Goal: Ask a question: Seek information or help from site administrators or community

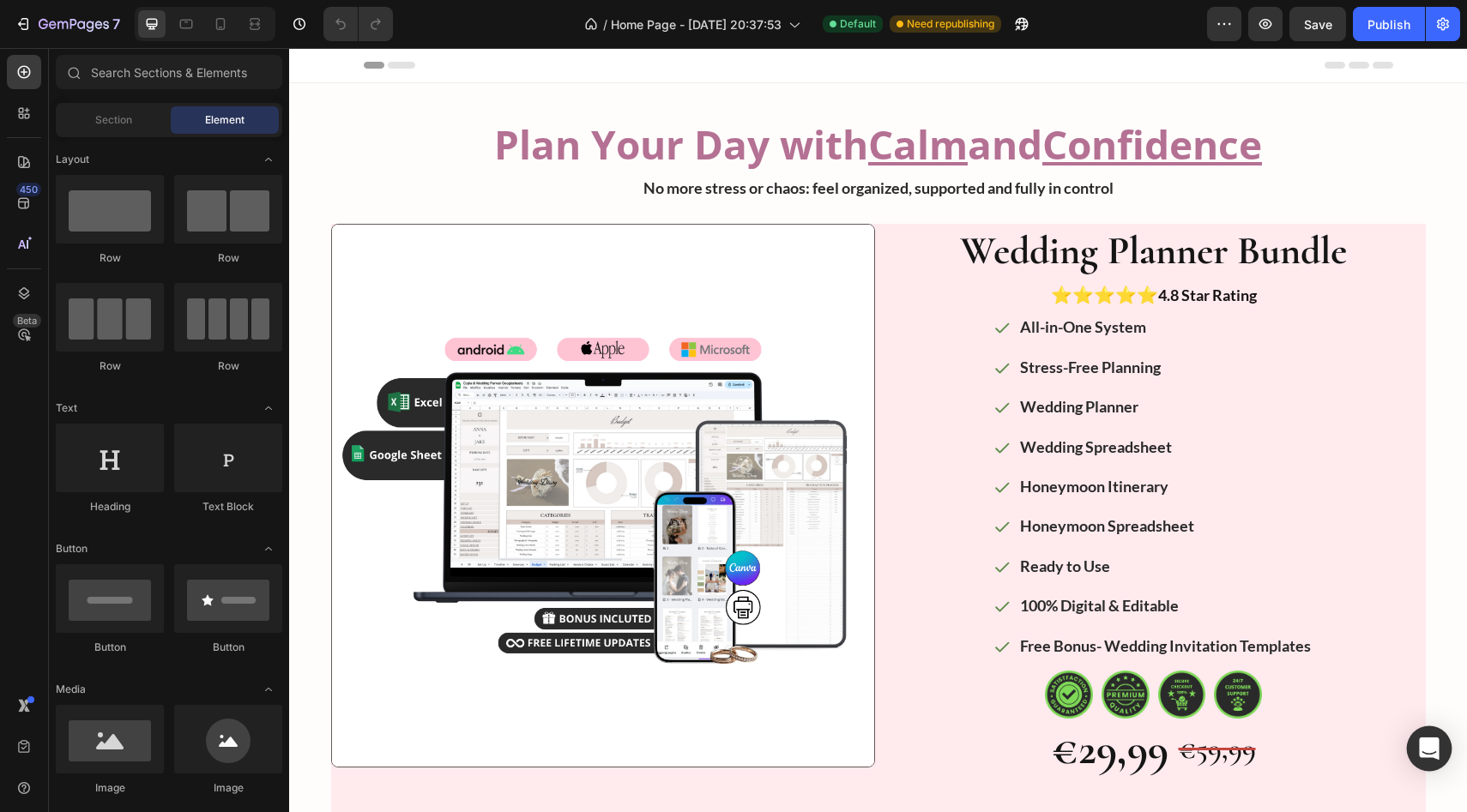
click at [1429, 761] on div "Open Intercom Messenger" at bounding box center [1429, 748] width 45 height 45
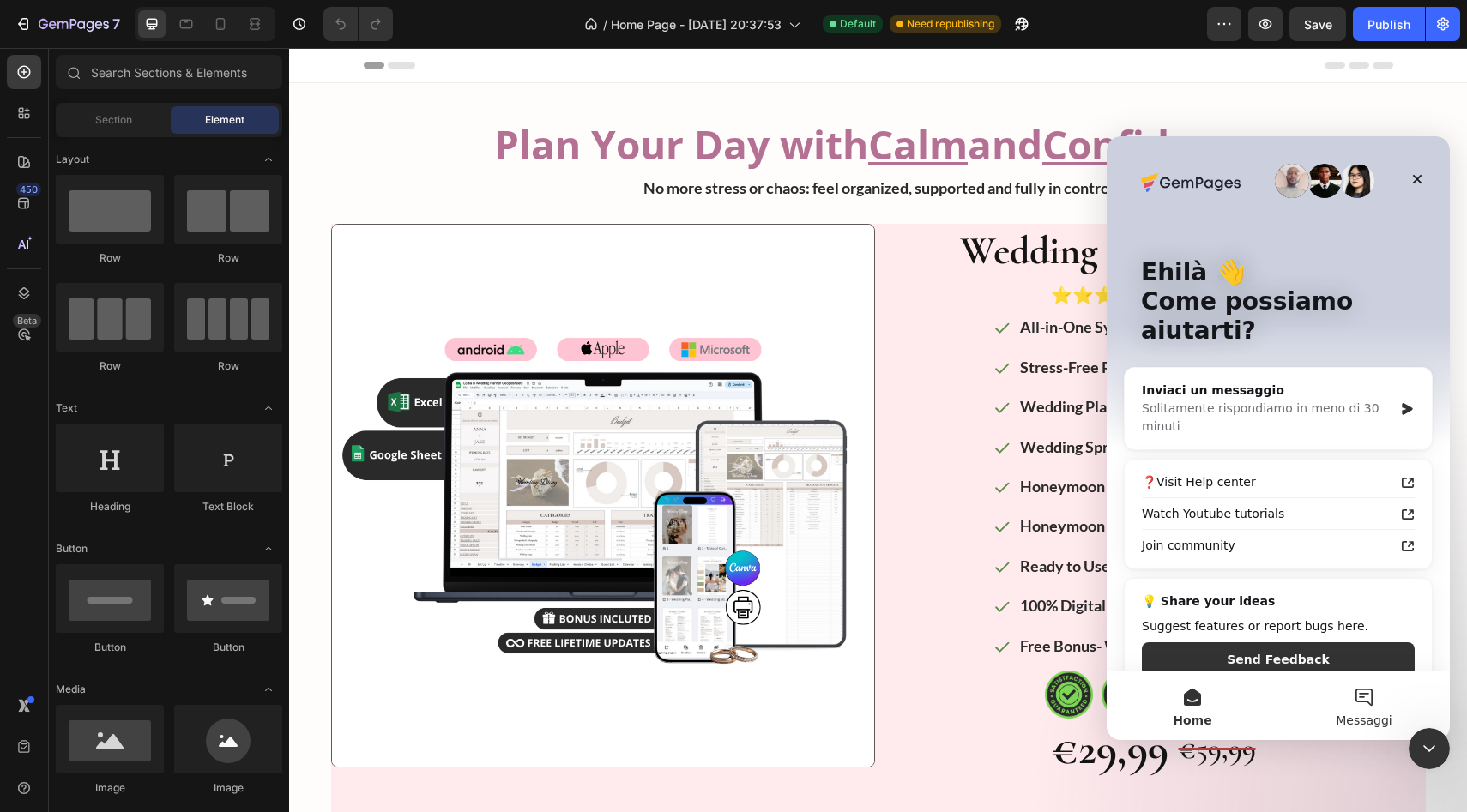
click at [1366, 717] on span "Messaggi" at bounding box center [1363, 720] width 57 height 12
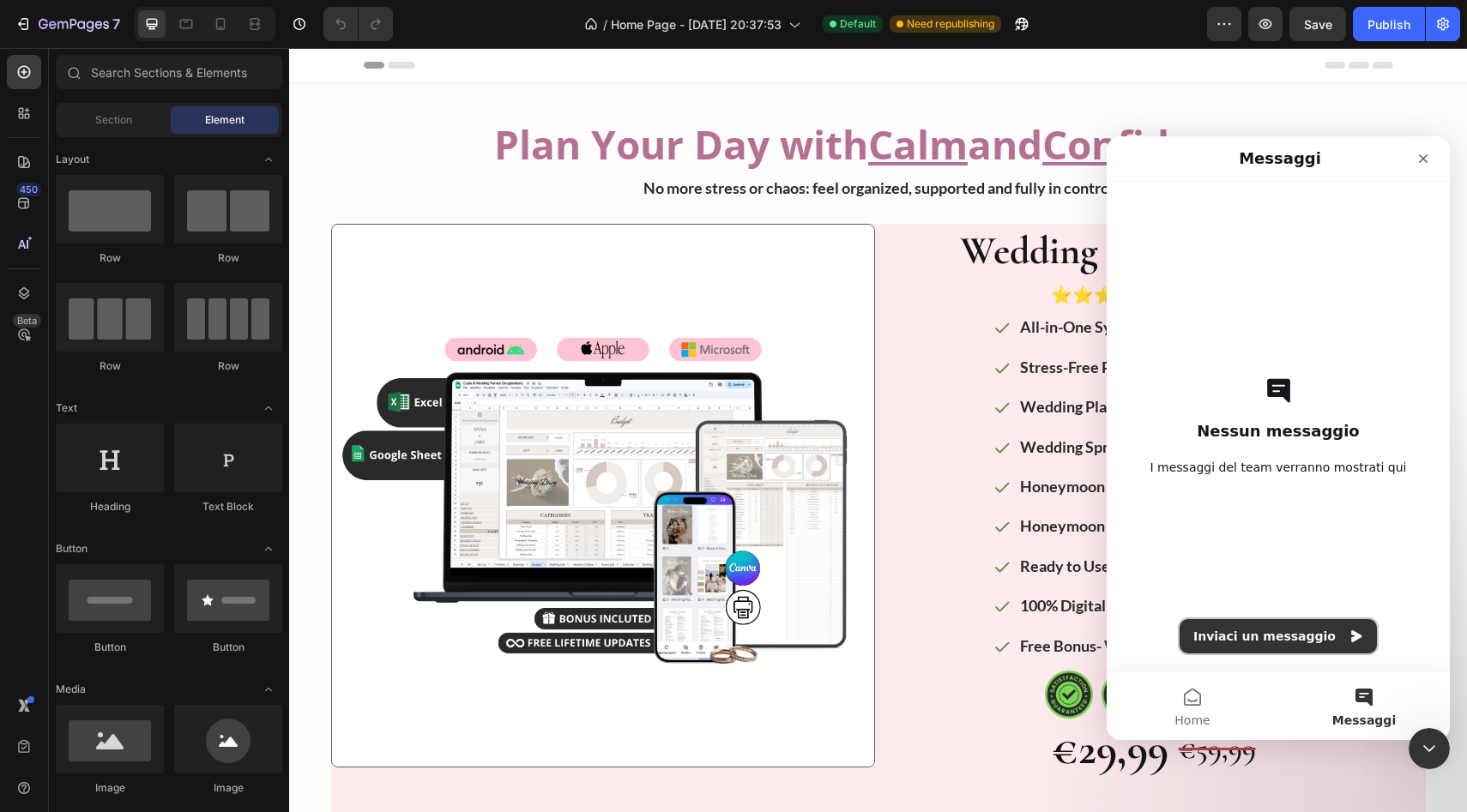
click at [1301, 633] on button "Inviaci un messaggio" at bounding box center [1278, 636] width 197 height 34
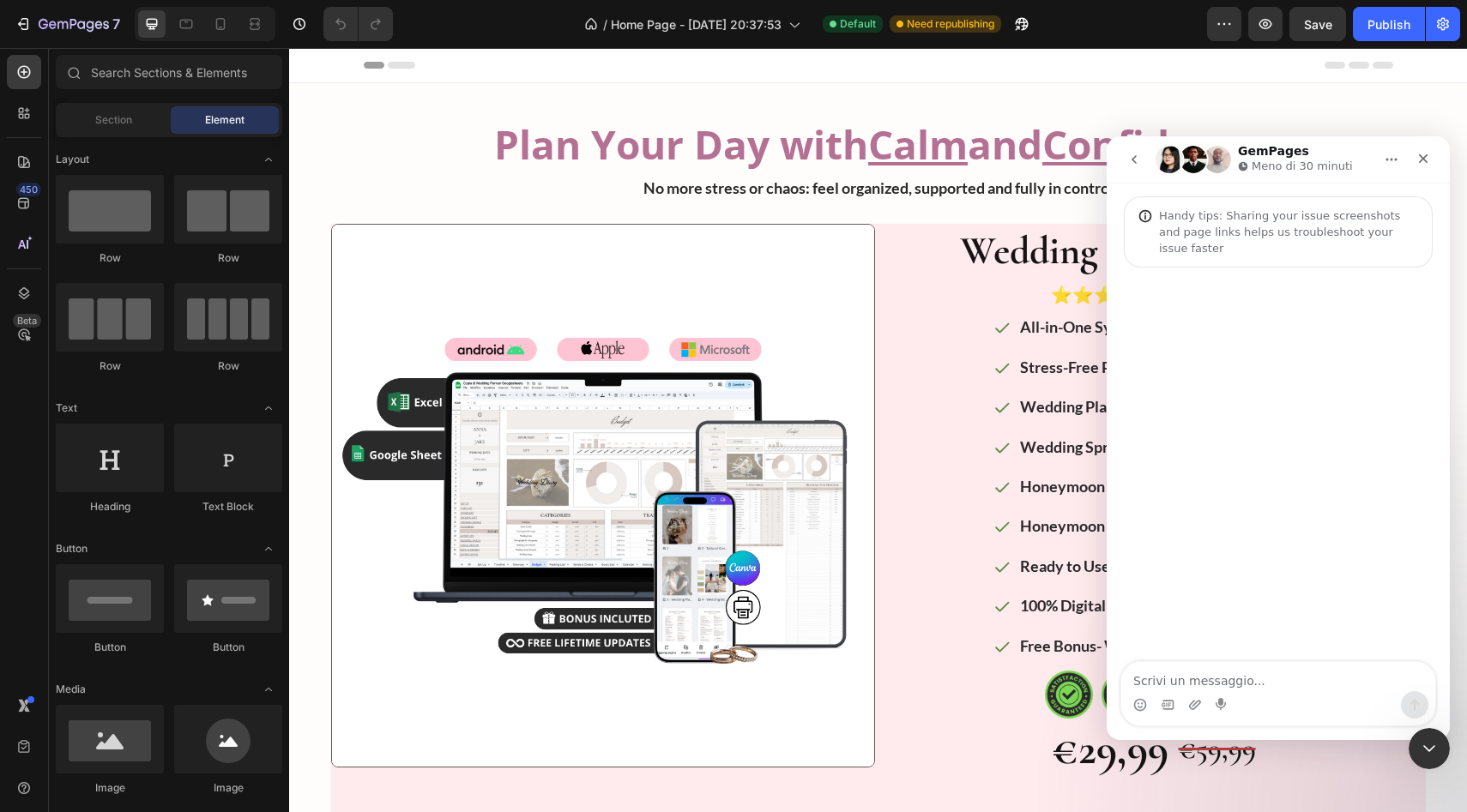
click at [1215, 665] on textarea "Scrivi un messaggio..." at bounding box center [1278, 676] width 314 height 29
type textarea "Per sbaglio eliminato alcune cose e non riesco più a recuperarle come posso far…"
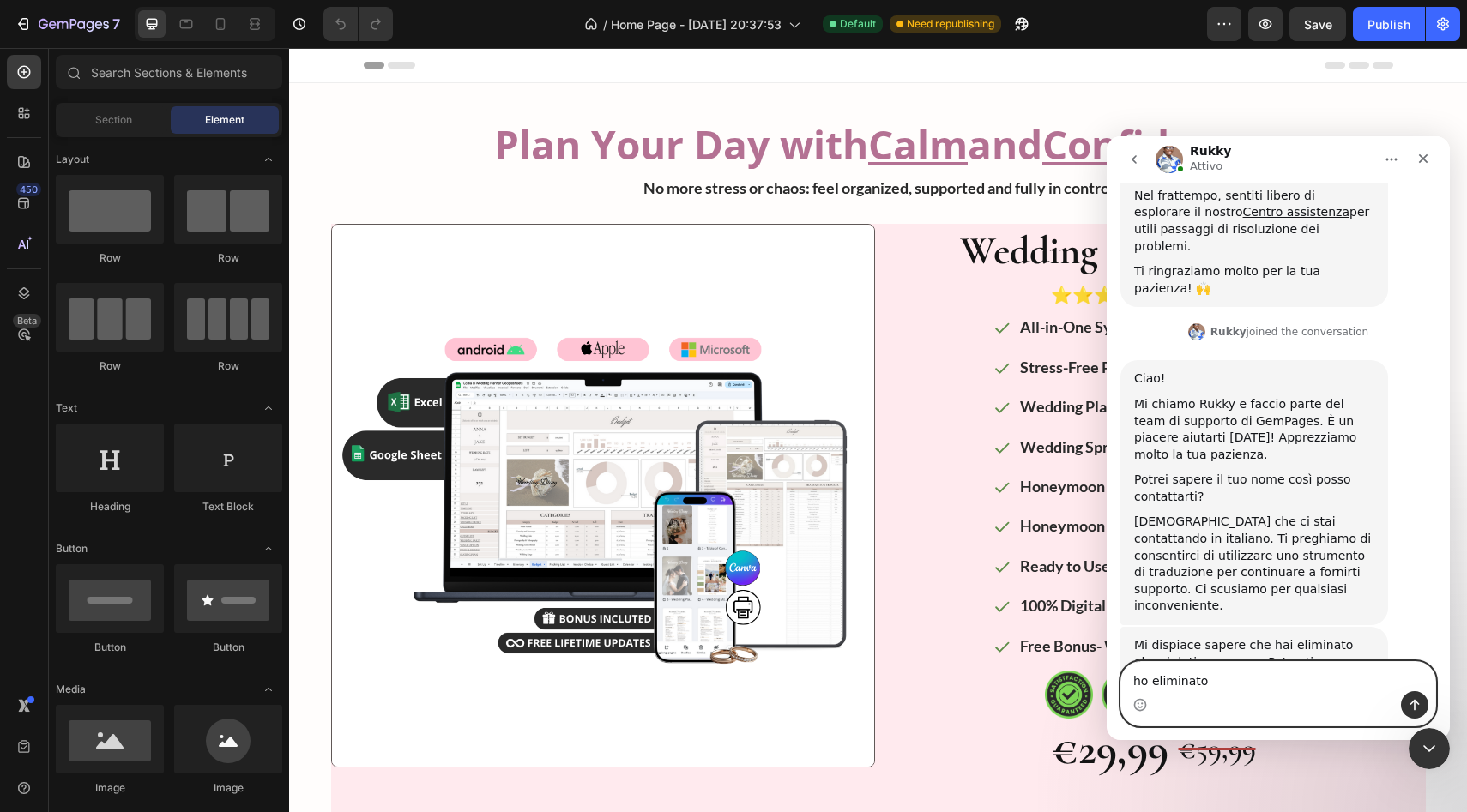
scroll to position [284, 0]
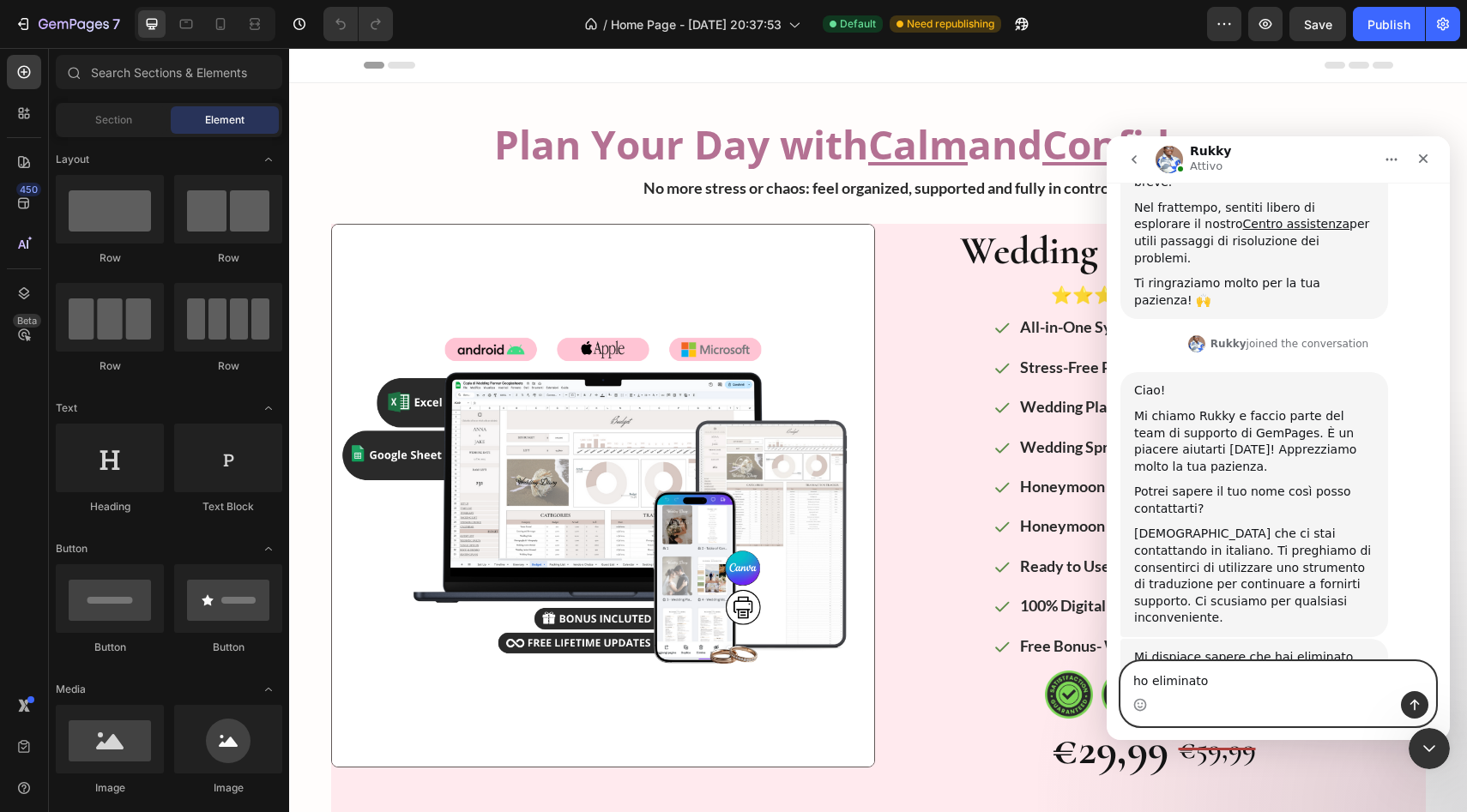
click at [1258, 673] on textarea "ho eliminato" at bounding box center [1278, 676] width 314 height 29
type textarea "ho eliminato alcune sezioni vorrei"
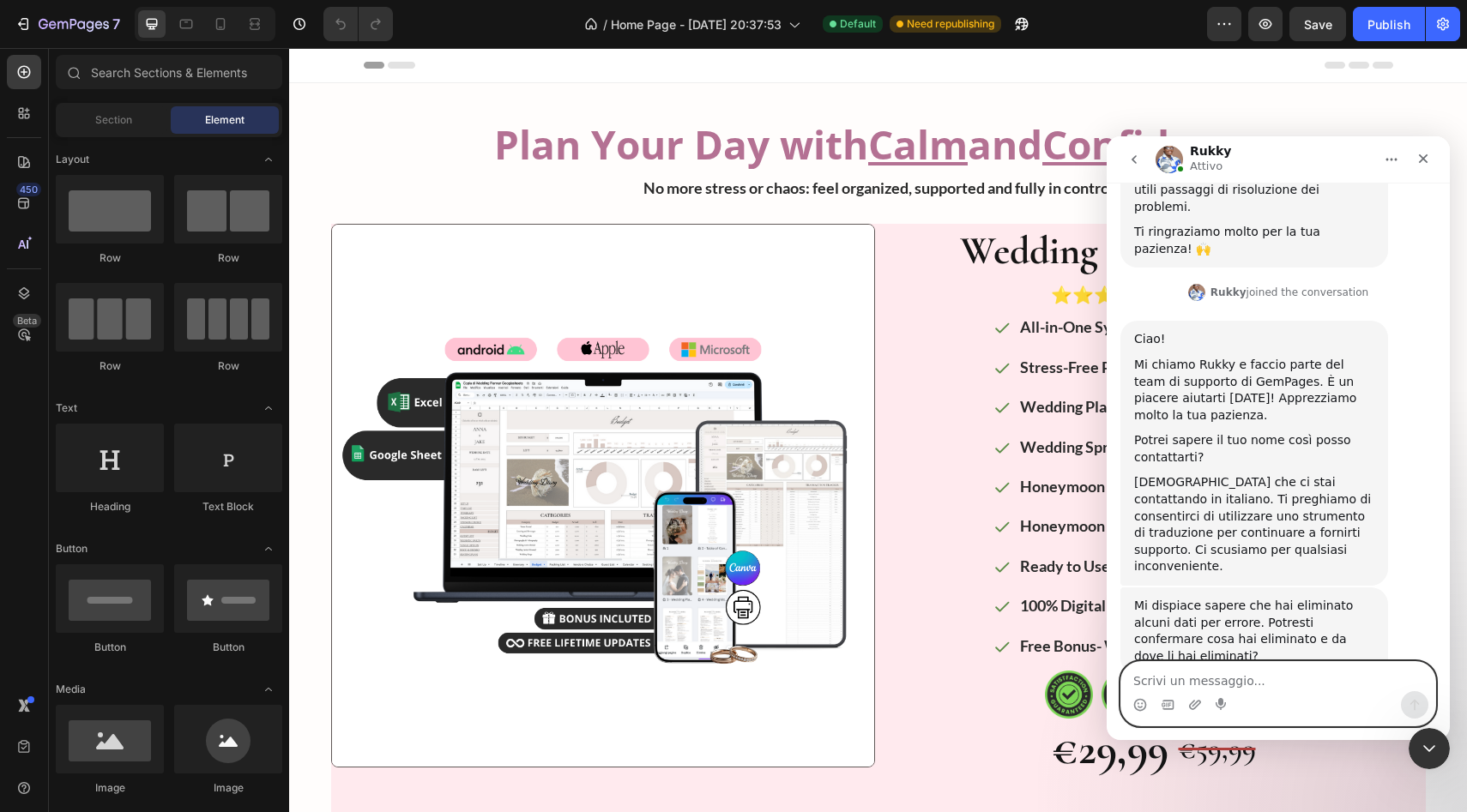
type textarea "v"
type textarea "si può tornare all'inizio"
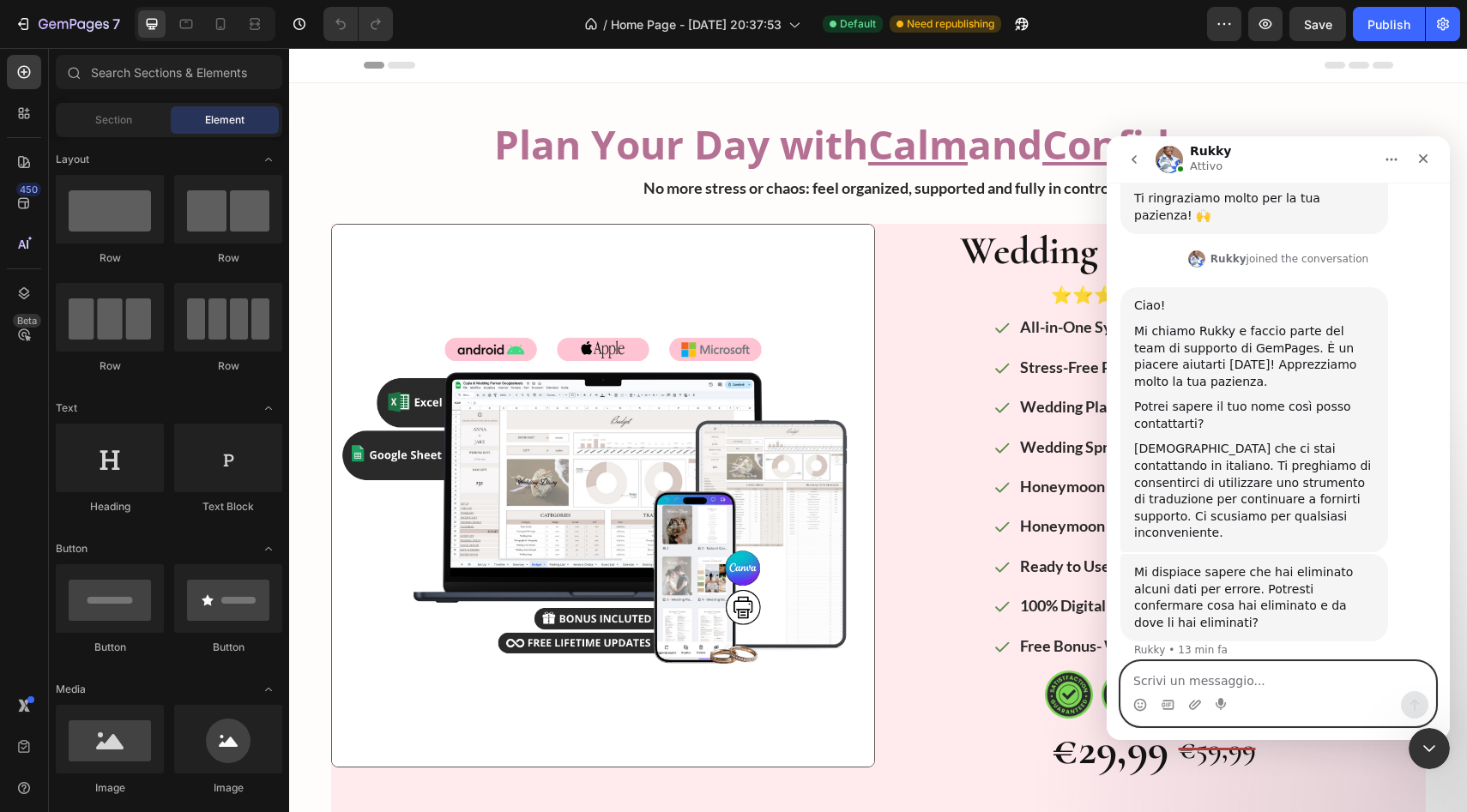
scroll to position [374, 0]
type textarea "t"
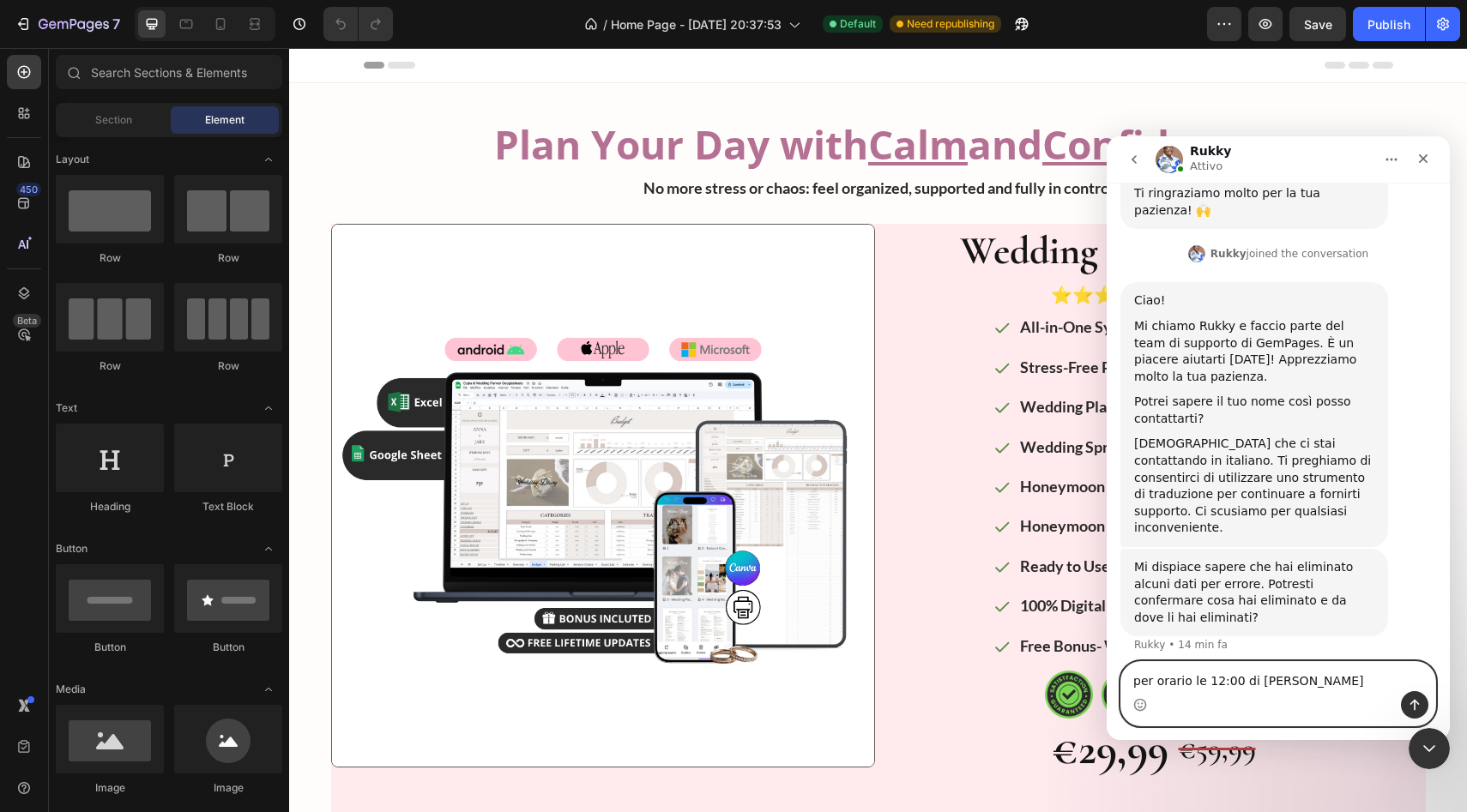
type textarea "per orario le 12:00 di mattina"
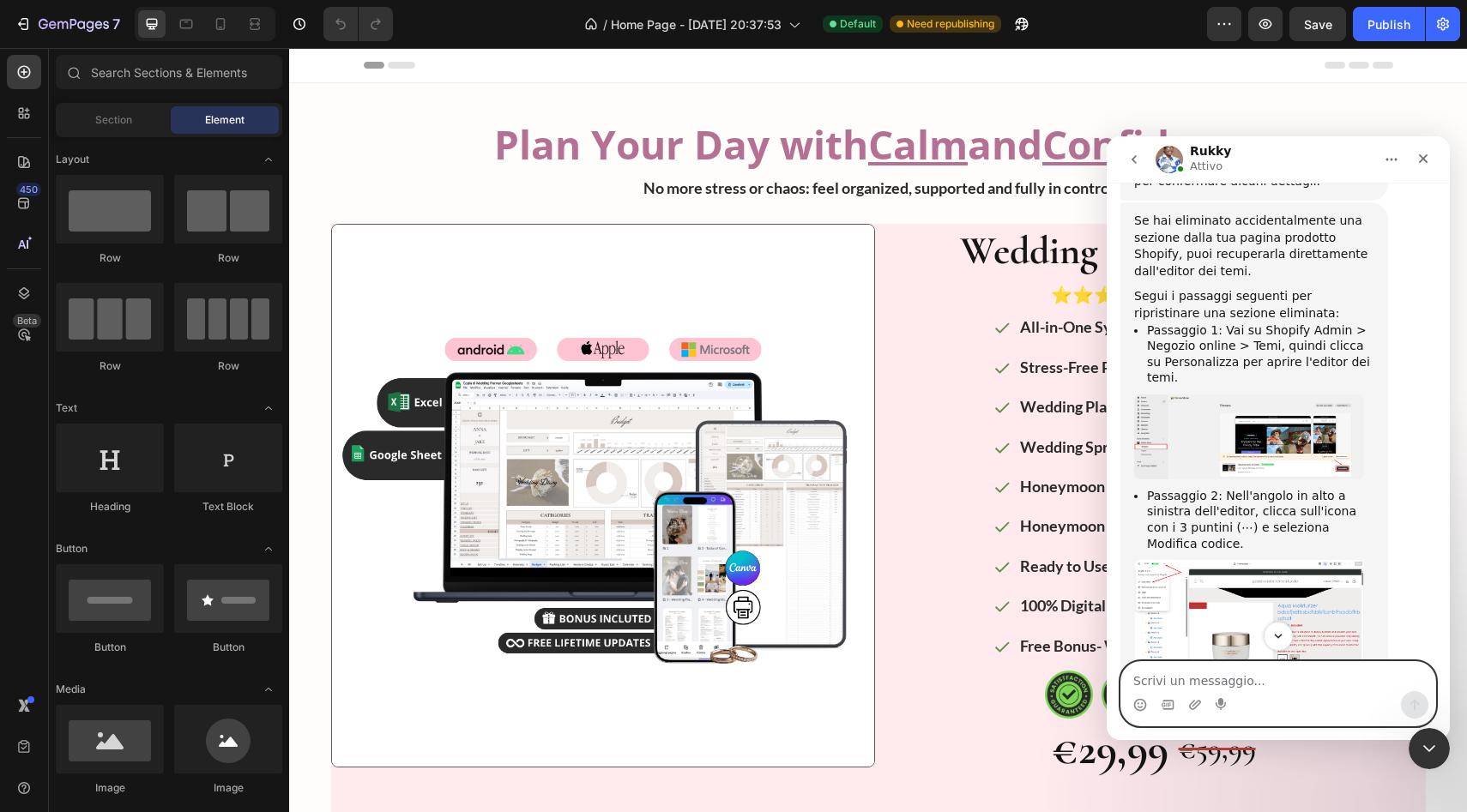
scroll to position [1034, 0]
click at [1223, 393] on img "Rukky dice…" at bounding box center [1248, 435] width 230 height 85
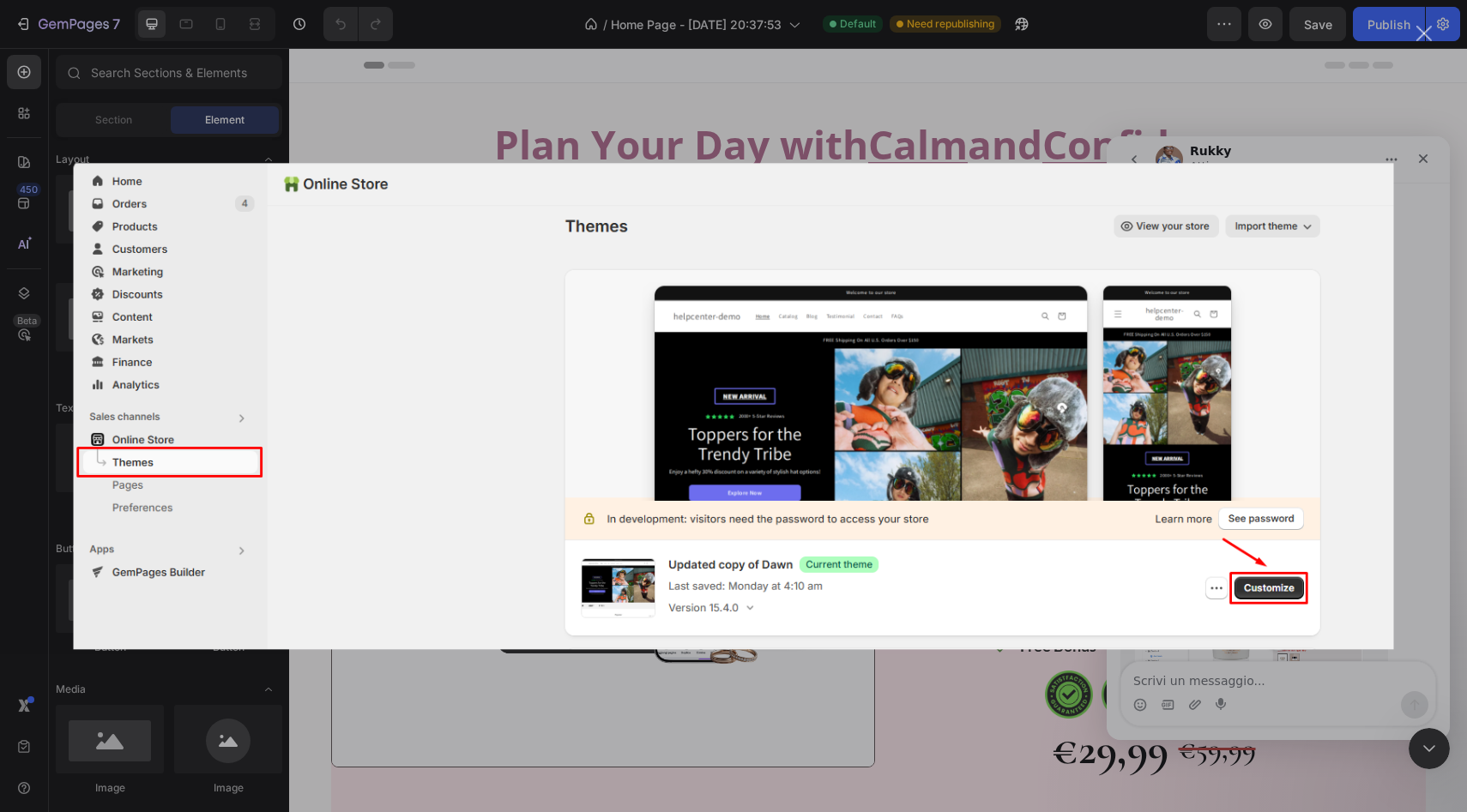
click at [1354, 112] on div "Messenger Intercom" at bounding box center [733, 406] width 1467 height 812
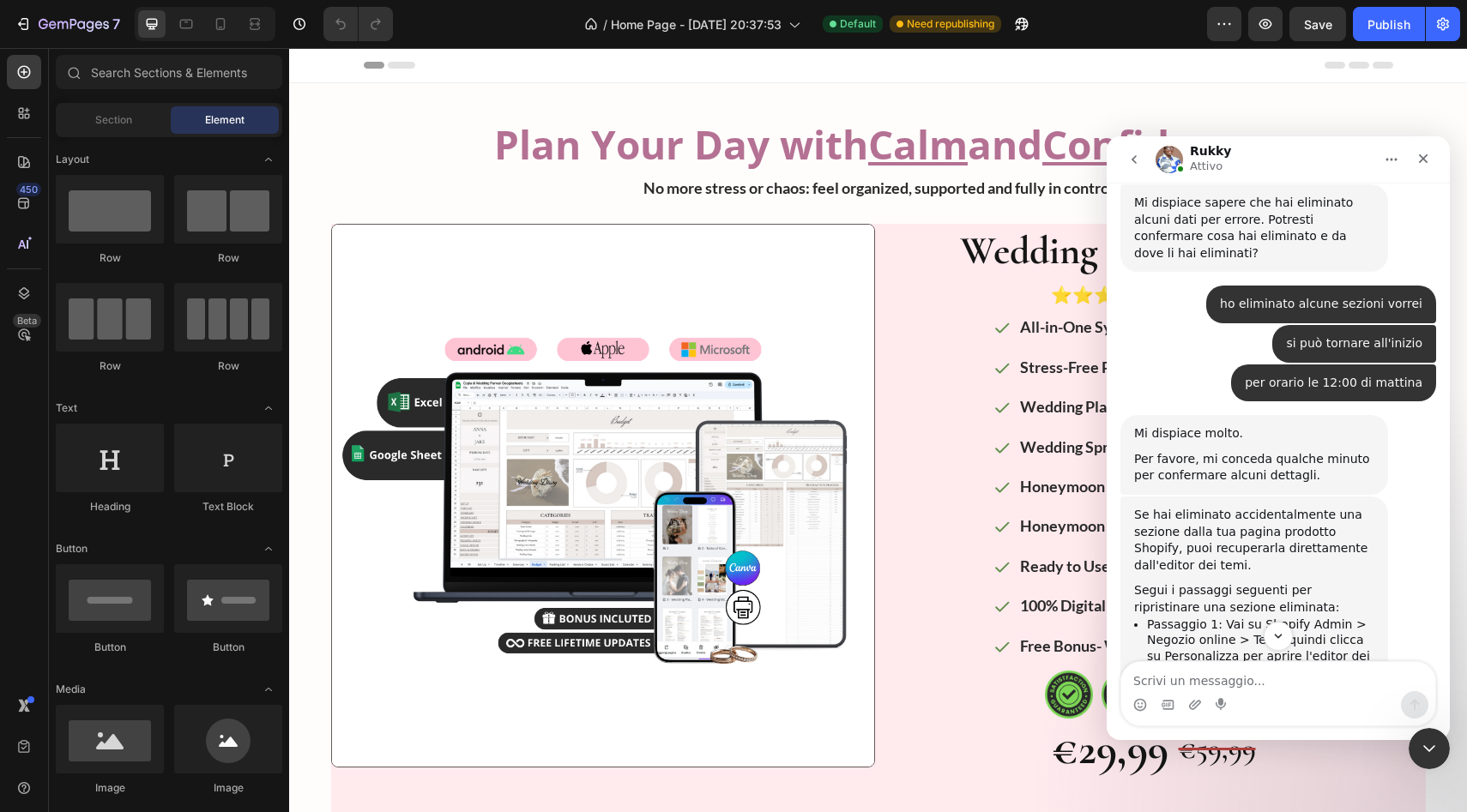
scroll to position [745, 0]
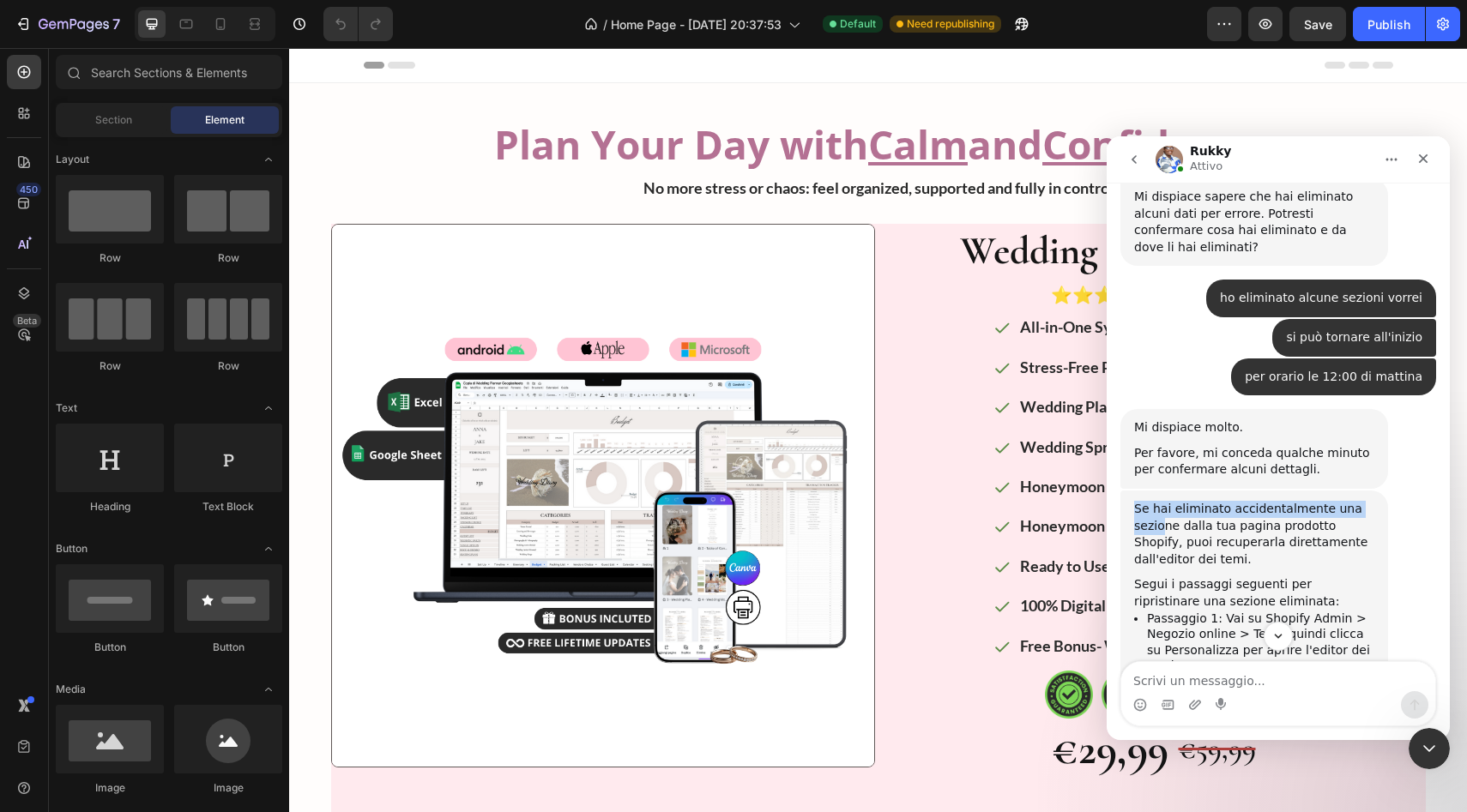
drag, startPoint x: 1125, startPoint y: 410, endPoint x: 1161, endPoint y: 427, distance: 39.8
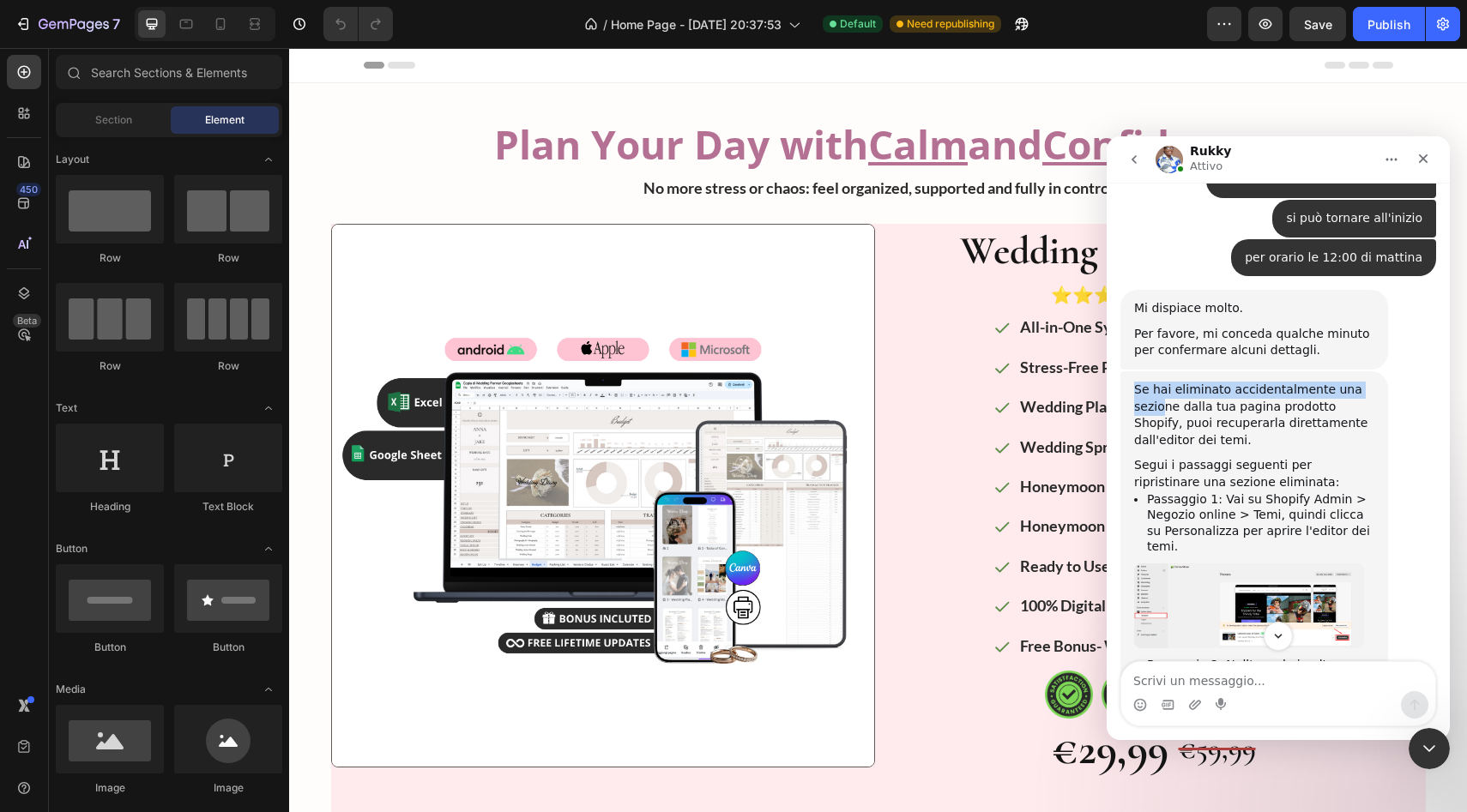
scroll to position [863, 0]
click at [1134, 383] on div "Se hai eliminato accidentalmente una sezione dalla tua pagina prodotto Shopify,…" at bounding box center [1253, 416] width 240 height 67
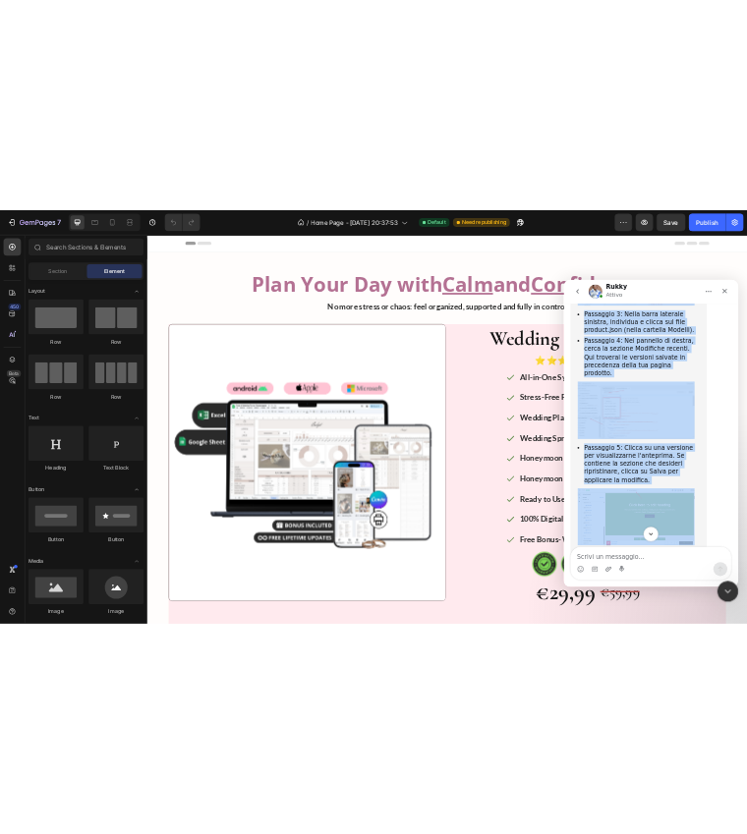
scroll to position [1832, 0]
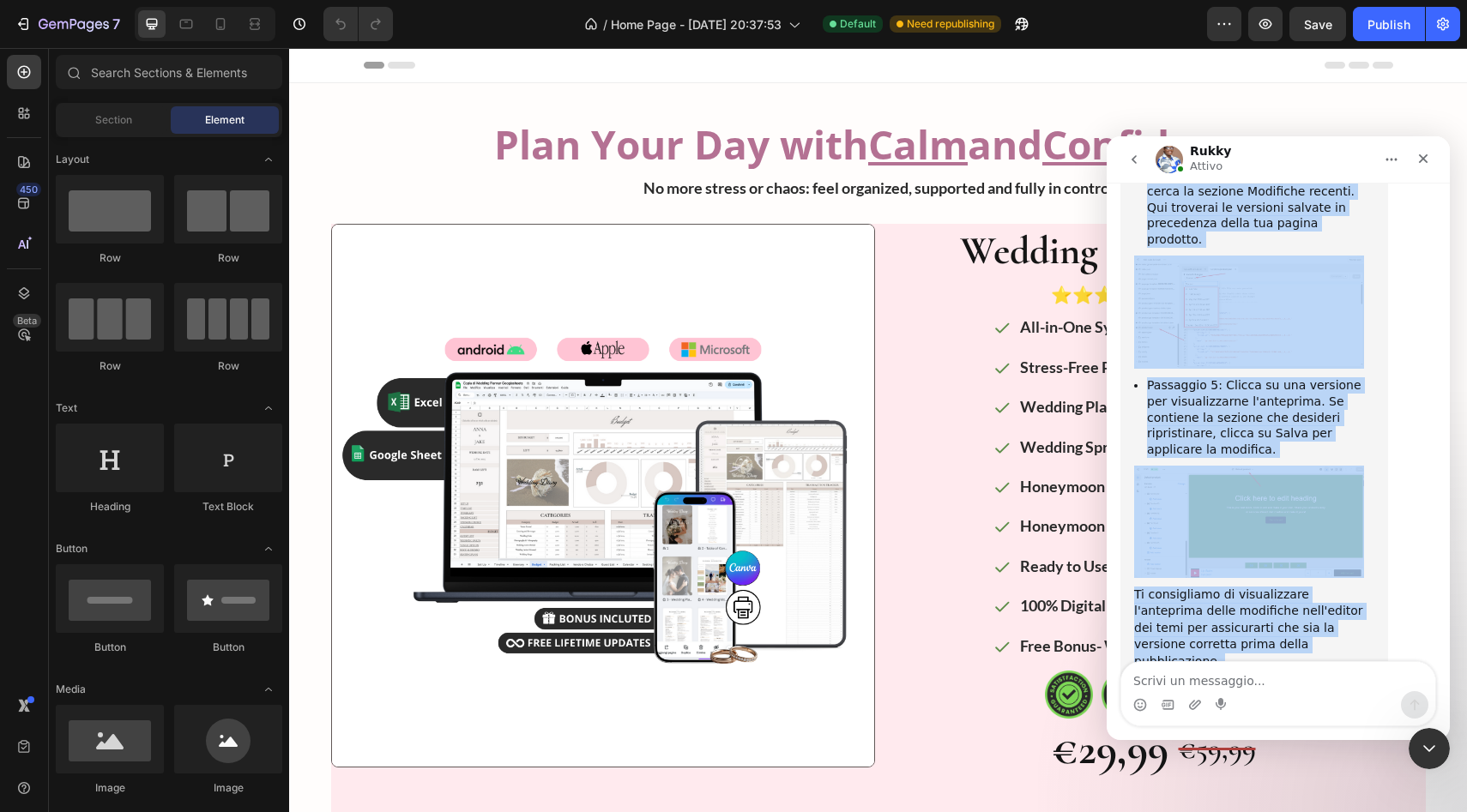
drag, startPoint x: 1134, startPoint y: 290, endPoint x: 1351, endPoint y: 611, distance: 387.5
click at [1351, 611] on div "Se hai eliminato accidentalmente una sezione dalla tua pagina prodotto Shopify,…" at bounding box center [1253, 205] width 240 height 1116
copy div "Lo ips dolorsita consecteturadip eli seddoei tempo inc utlabo etdolore Magnaal,…"
